Goal: Task Accomplishment & Management: Complete application form

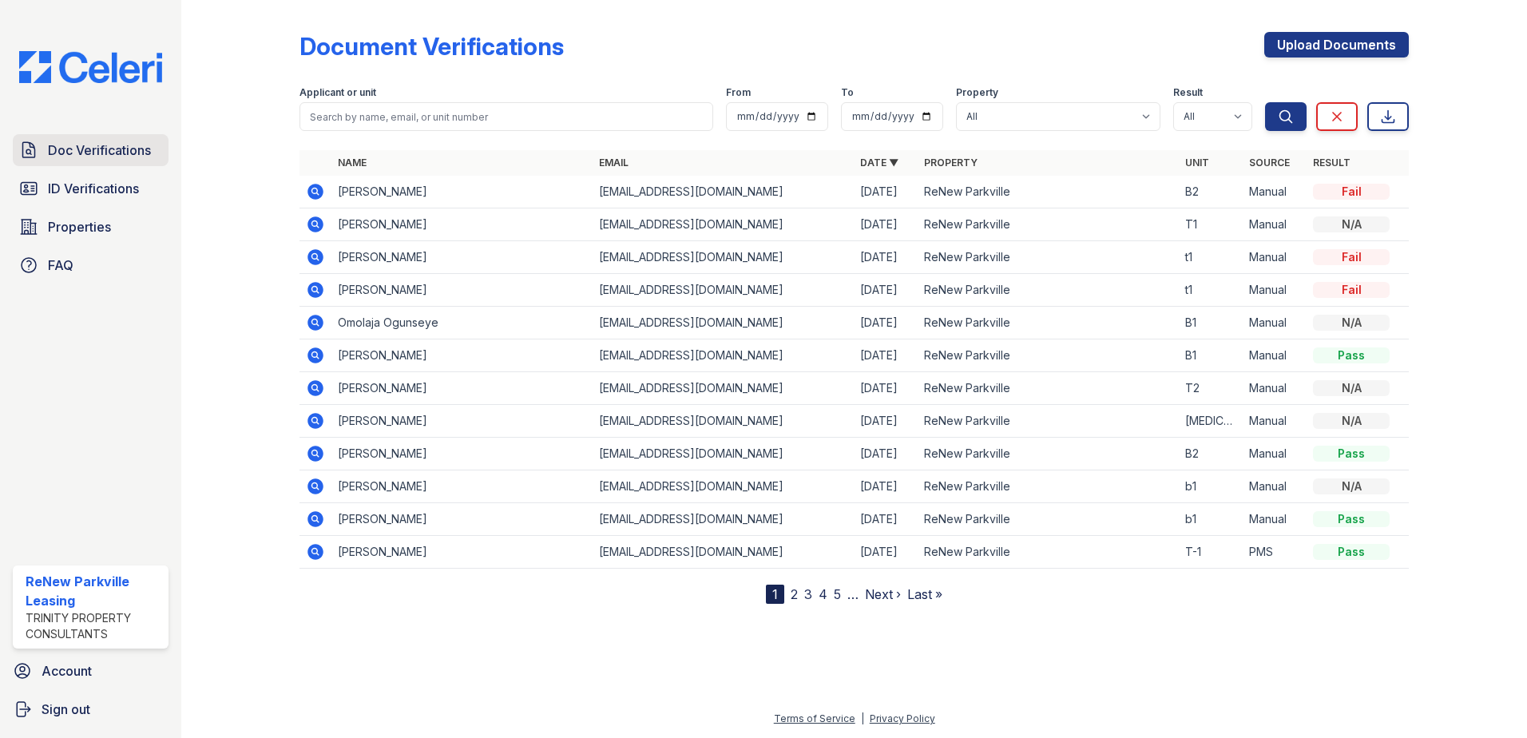
click at [109, 153] on span "Doc Verifications" at bounding box center [99, 150] width 103 height 19
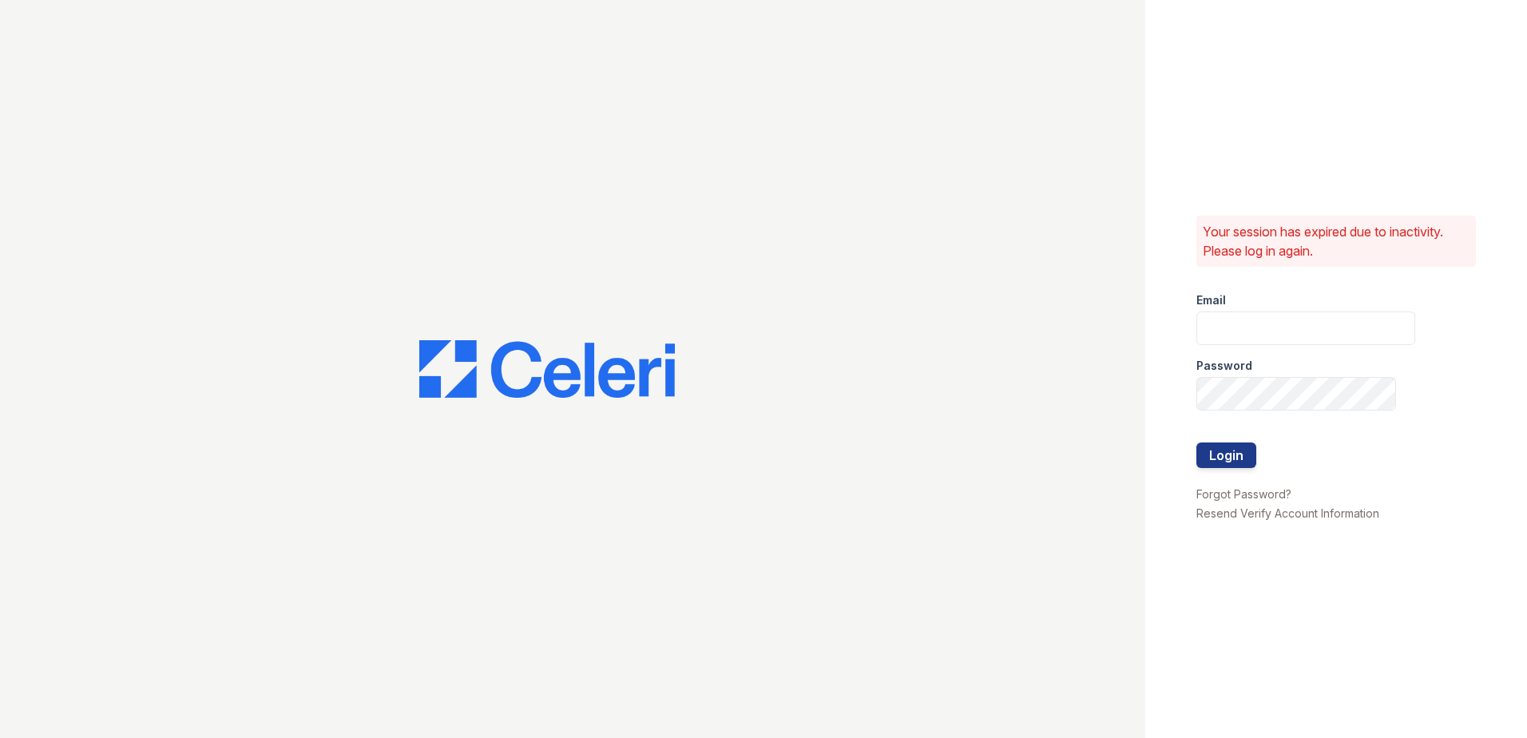
type input "[EMAIL_ADDRESS][DOMAIN_NAME]"
click at [1229, 450] on button "Login" at bounding box center [1226, 455] width 60 height 26
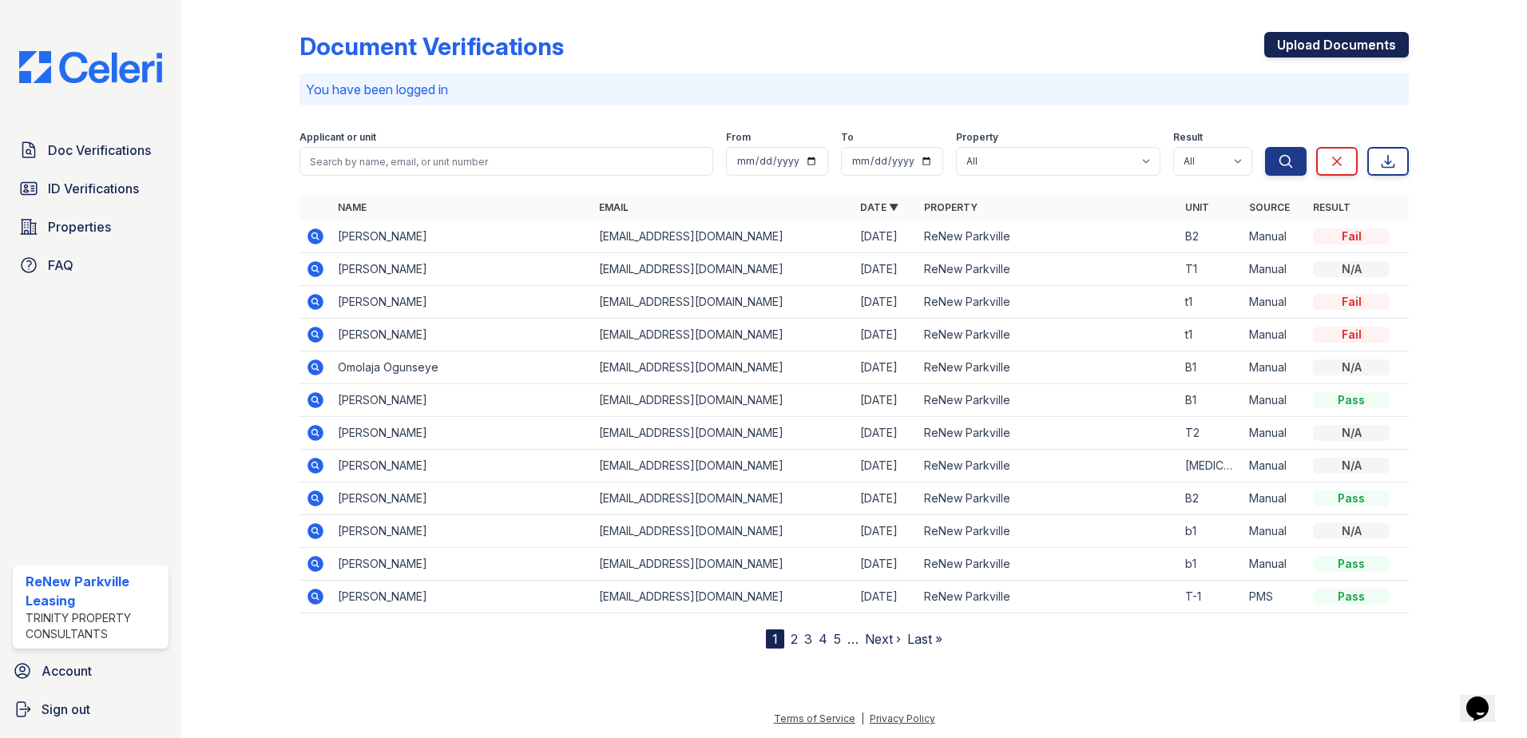
click at [1335, 40] on link "Upload Documents" at bounding box center [1336, 45] width 145 height 26
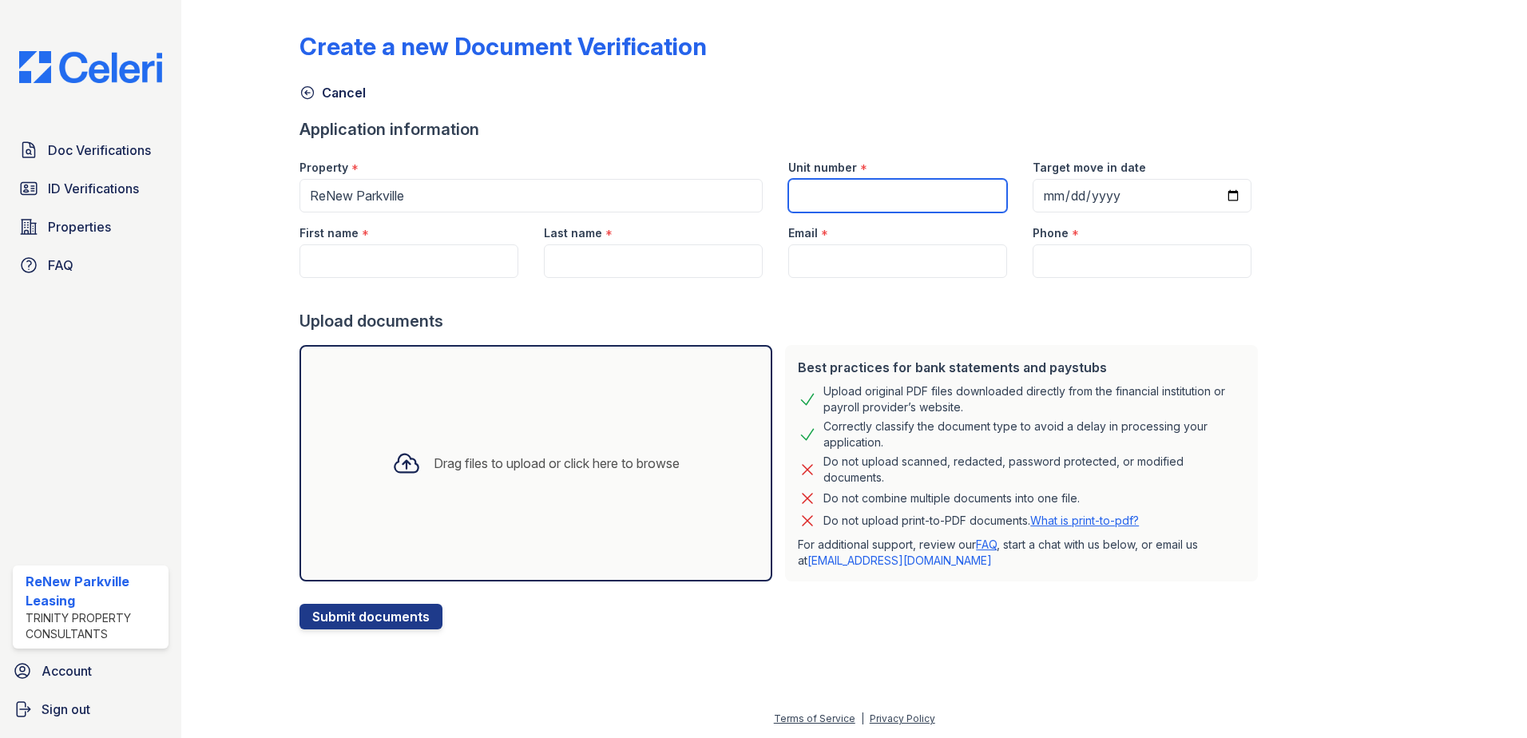
click at [831, 196] on input "Unit number" at bounding box center [897, 196] width 219 height 34
type input "B2"
type input "Shaunta"
type input "Brown"
type input "[EMAIL_ADDRESS][DOMAIN_NAME]"
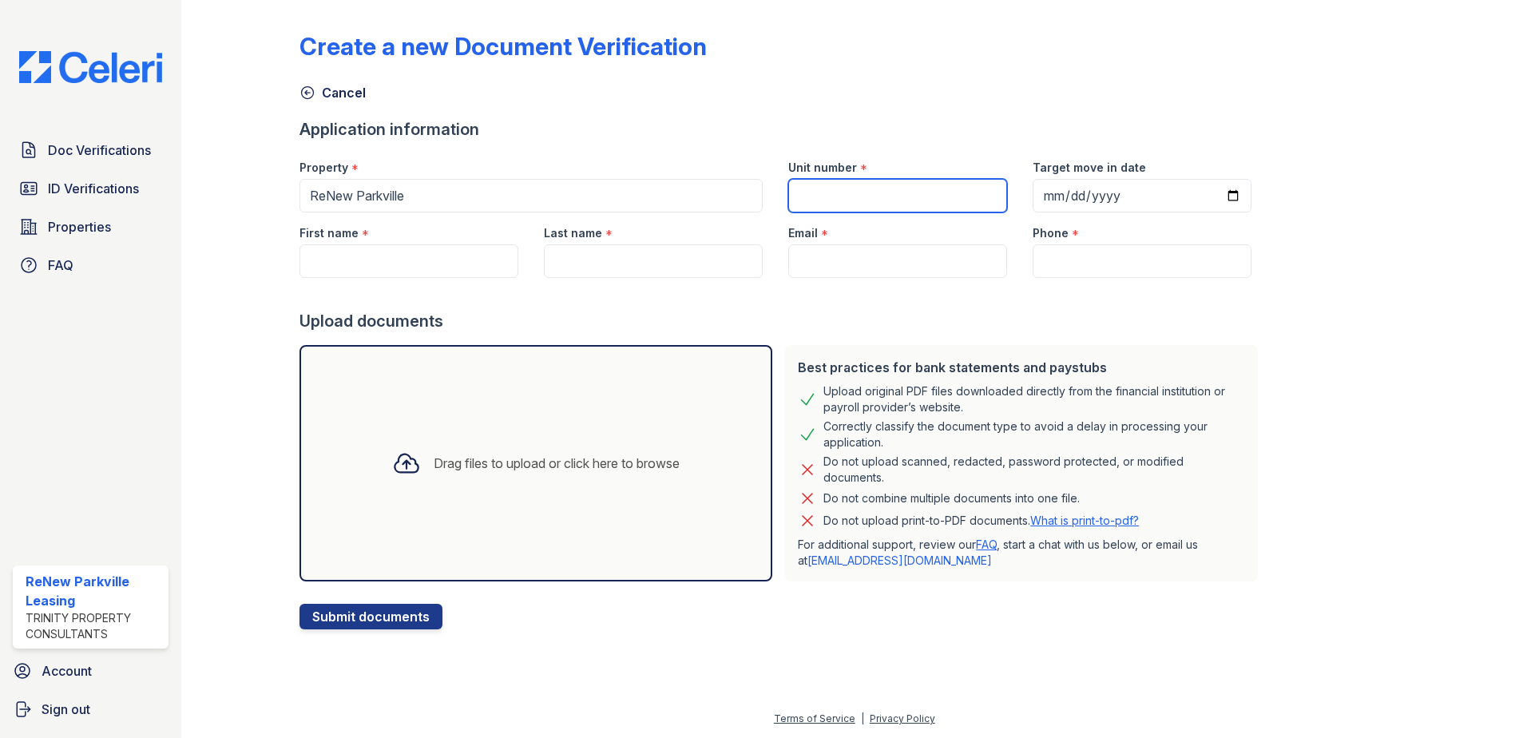
type input "4436261205"
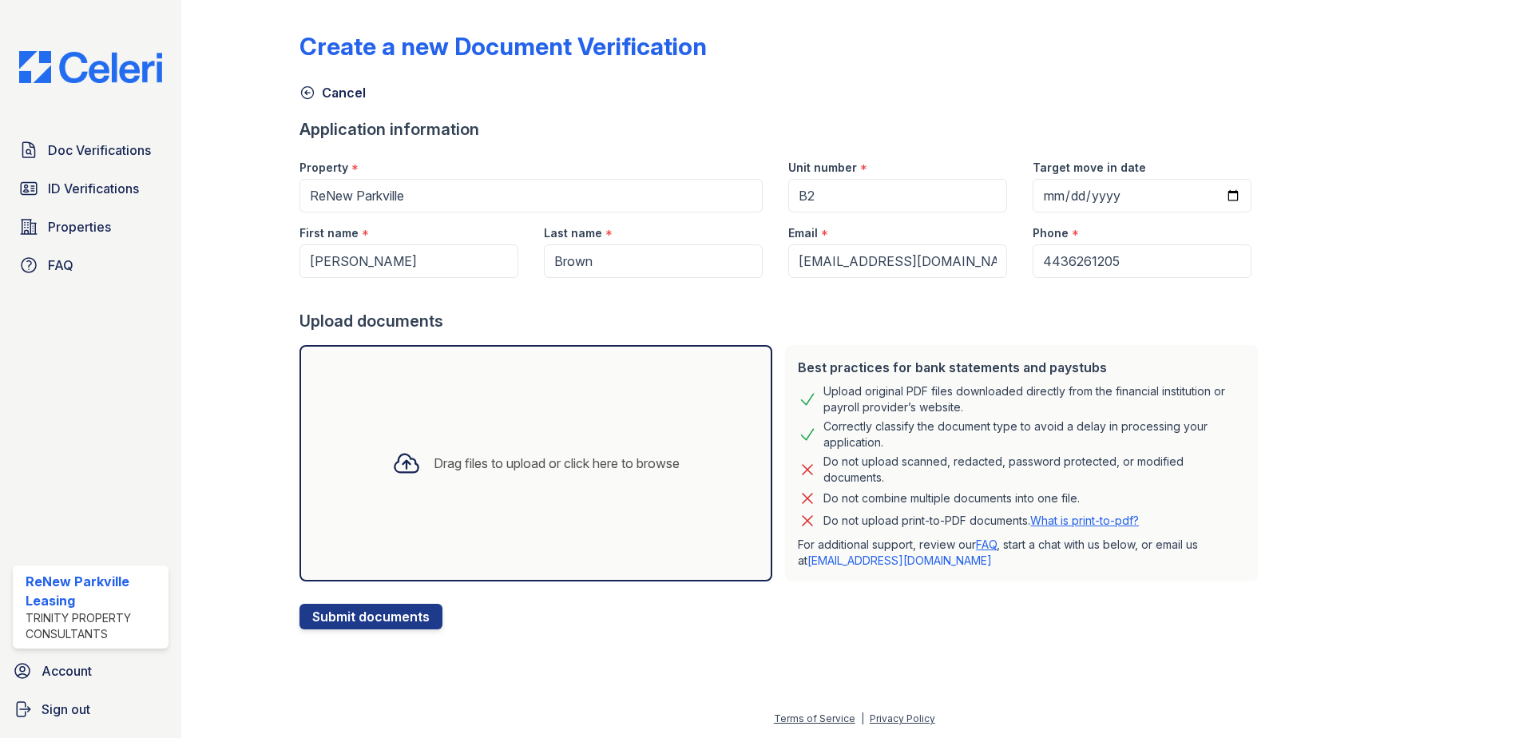
click at [519, 462] on div "Drag files to upload or click here to browse" at bounding box center [557, 463] width 246 height 19
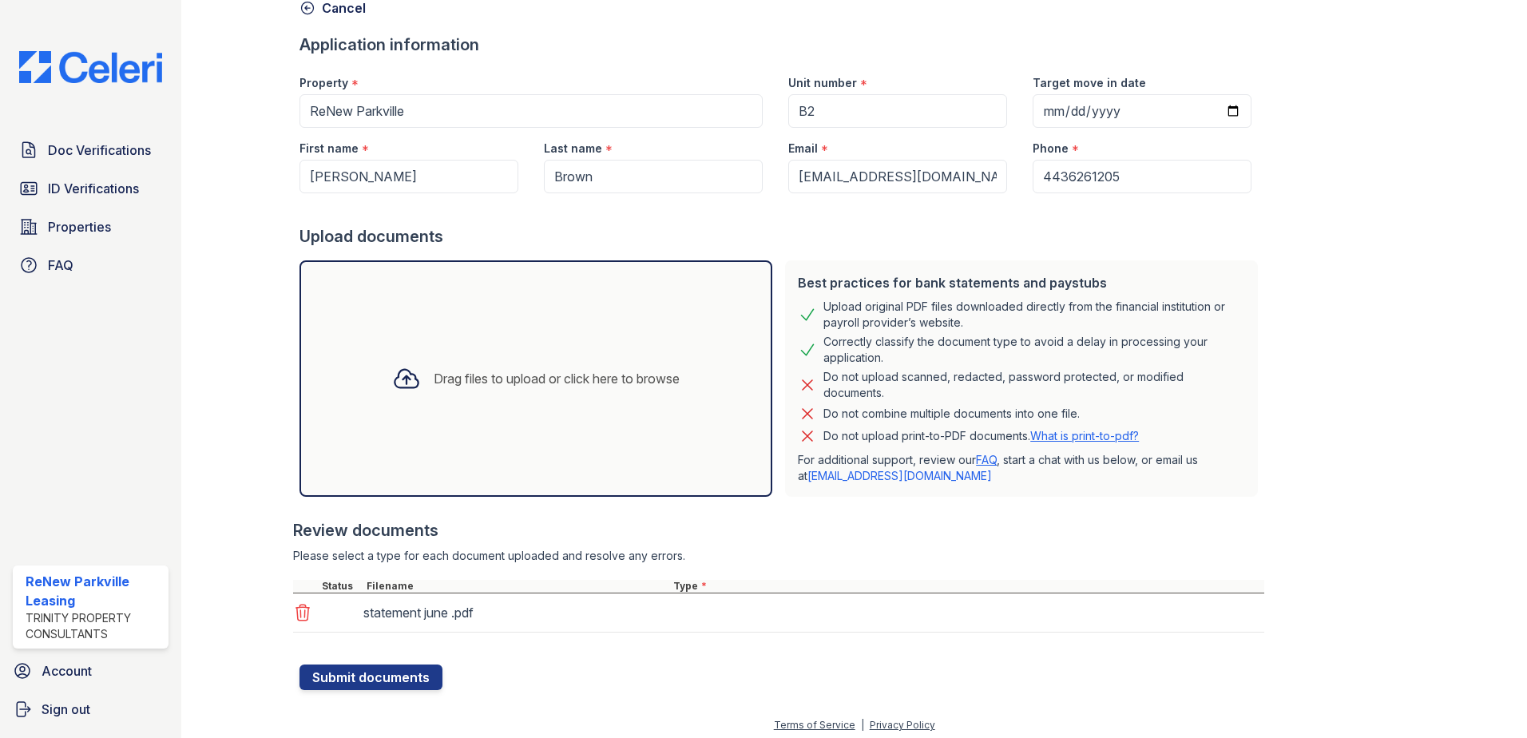
scroll to position [91, 0]
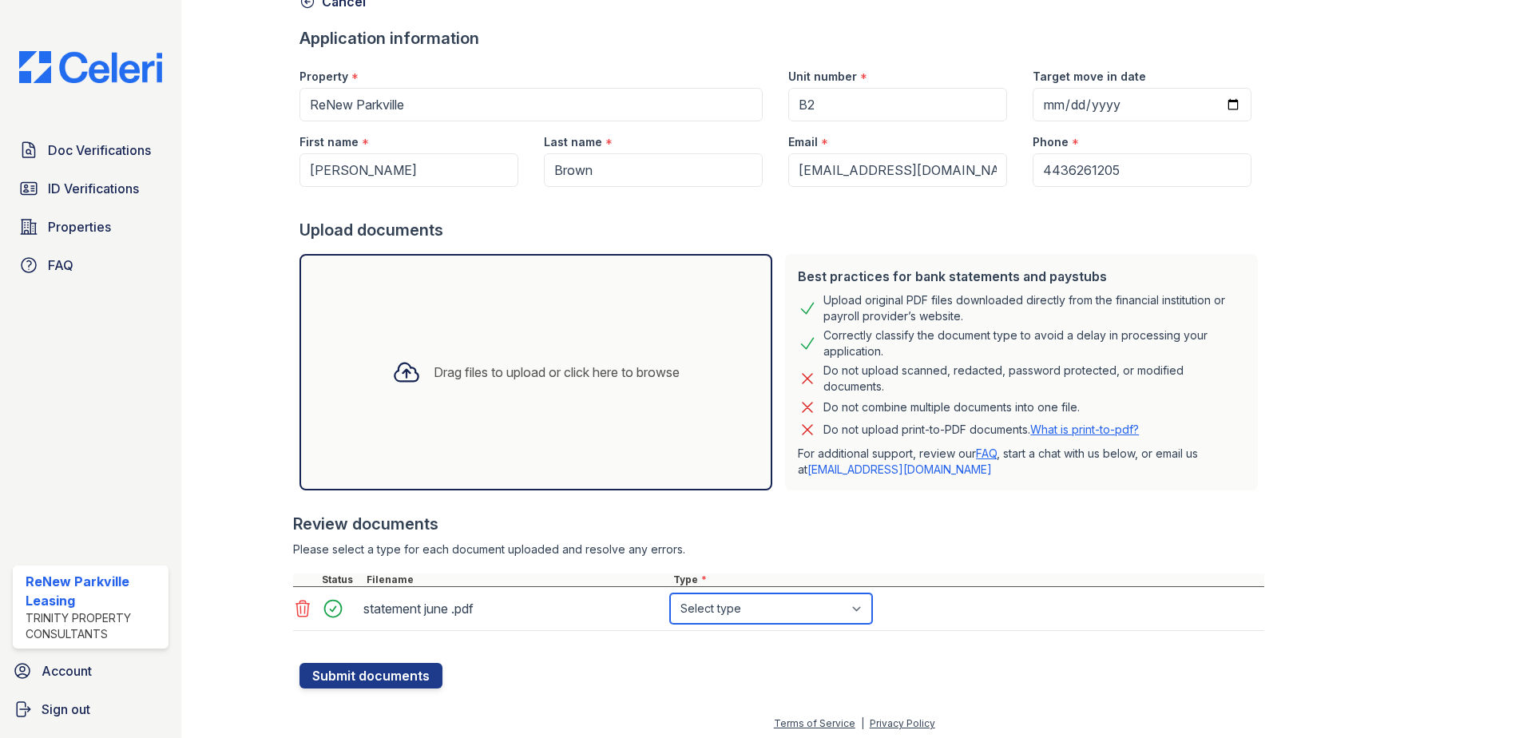
click at [863, 611] on select "Select type Paystub Bank Statement Offer Letter Tax Documents Benefit Award Let…" at bounding box center [771, 608] width 202 height 30
select select "bank_statement"
click at [670, 593] on select "Select type Paystub Bank Statement Offer Letter Tax Documents Benefit Award Let…" at bounding box center [771, 608] width 202 height 30
click at [347, 674] on button "Submit documents" at bounding box center [370, 676] width 143 height 26
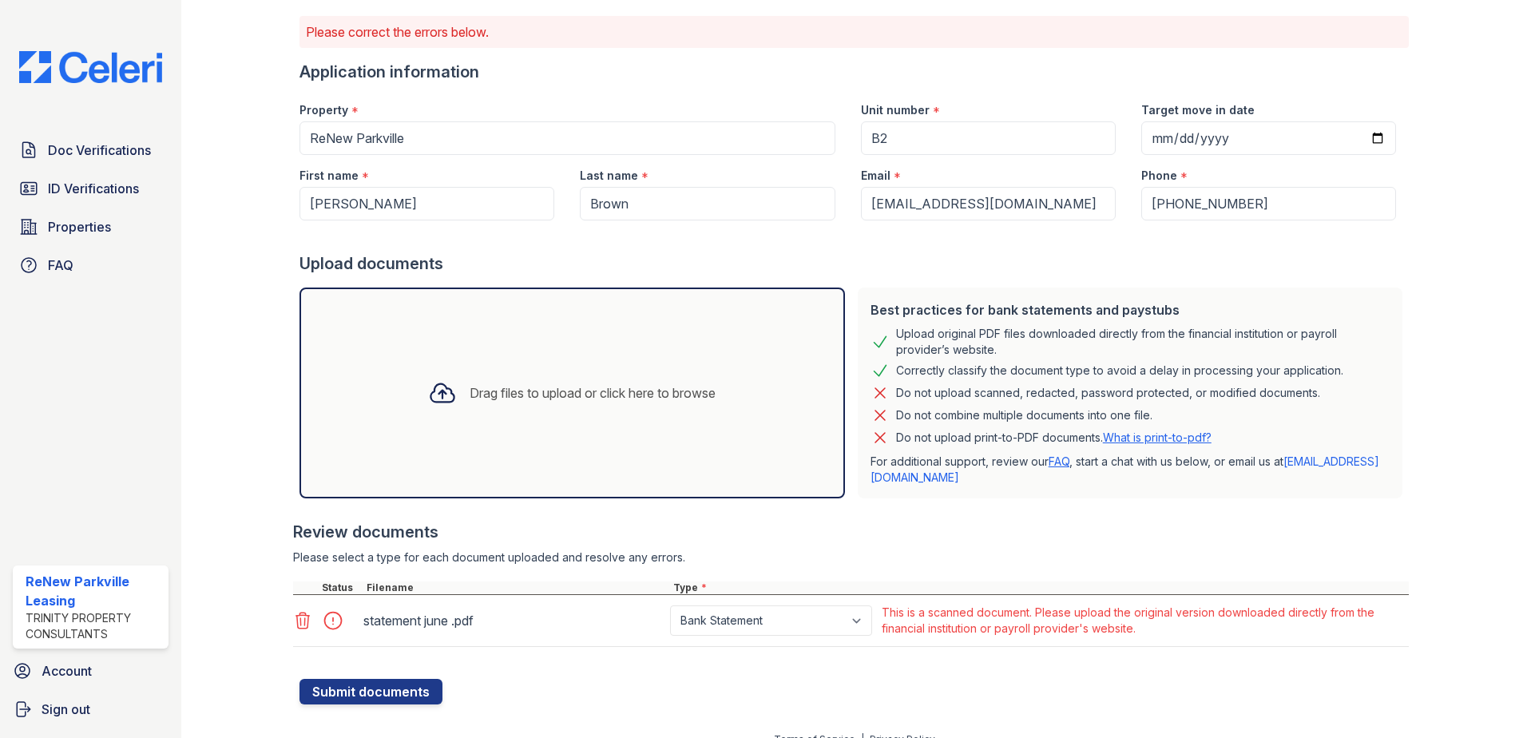
scroll to position [123, 0]
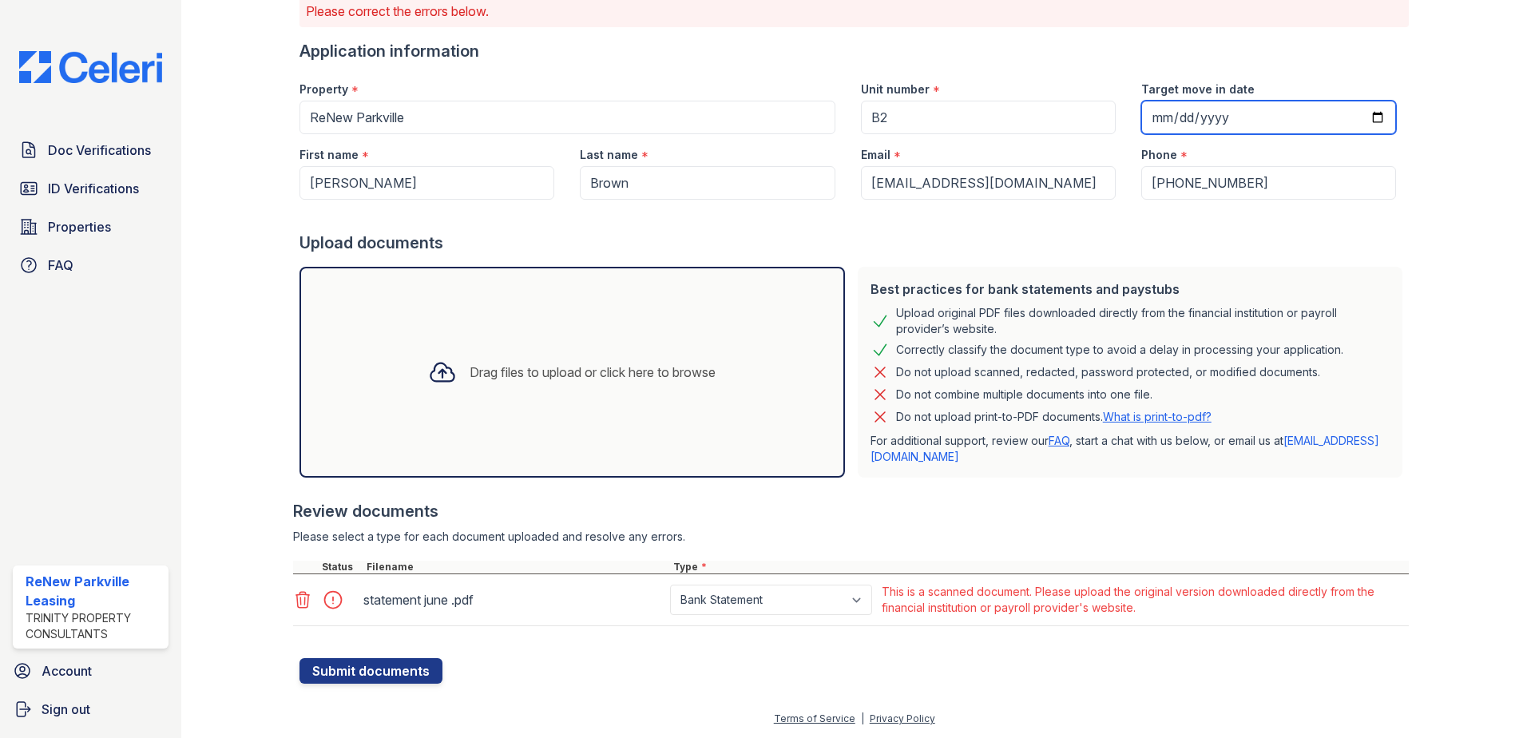
click at [1225, 121] on input "Target move in date" at bounding box center [1268, 118] width 255 height 34
type input "2025-09-05"
click at [1012, 242] on div "Upload documents" at bounding box center [853, 243] width 1109 height 22
click at [367, 669] on button "Submit documents" at bounding box center [370, 671] width 143 height 26
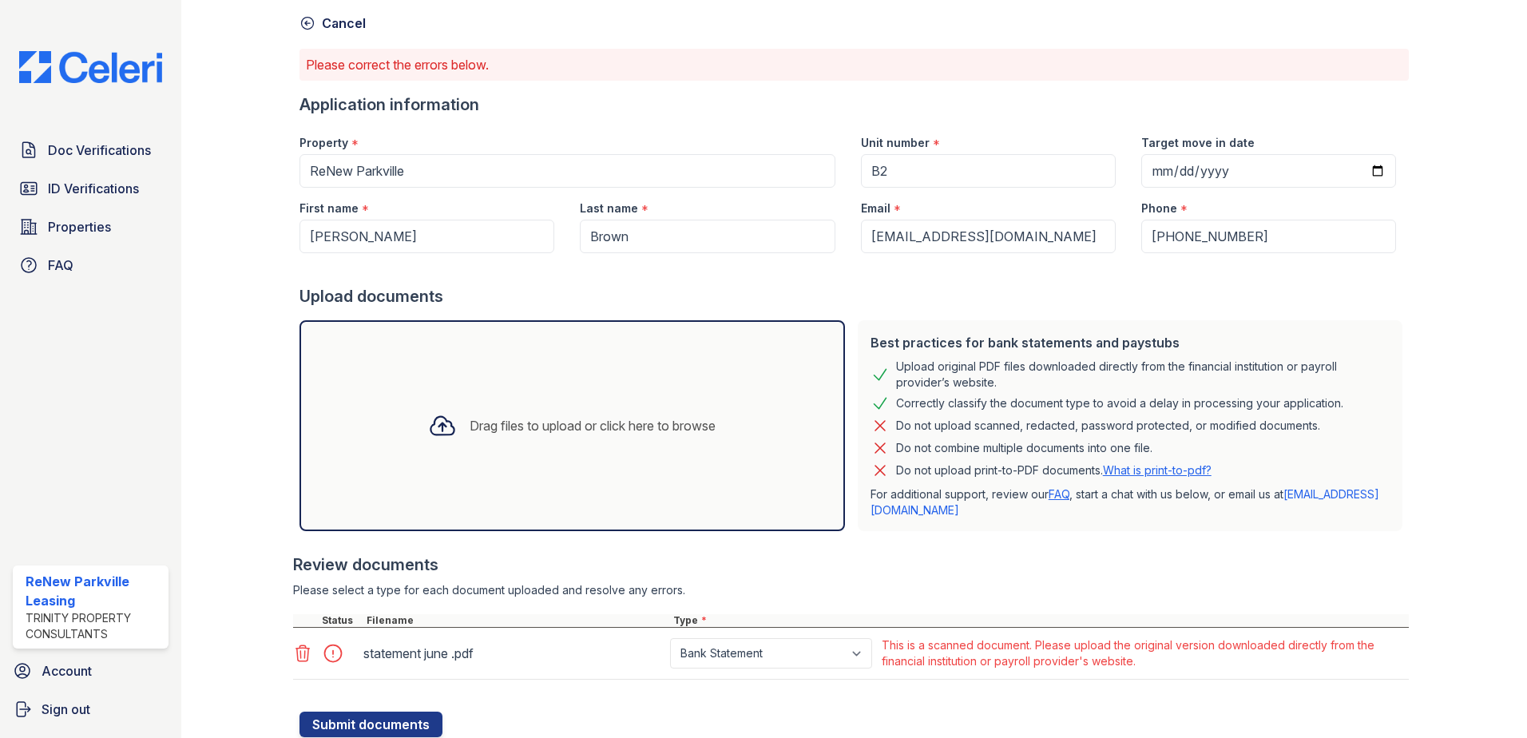
scroll to position [0, 0]
